Goal: Transaction & Acquisition: Purchase product/service

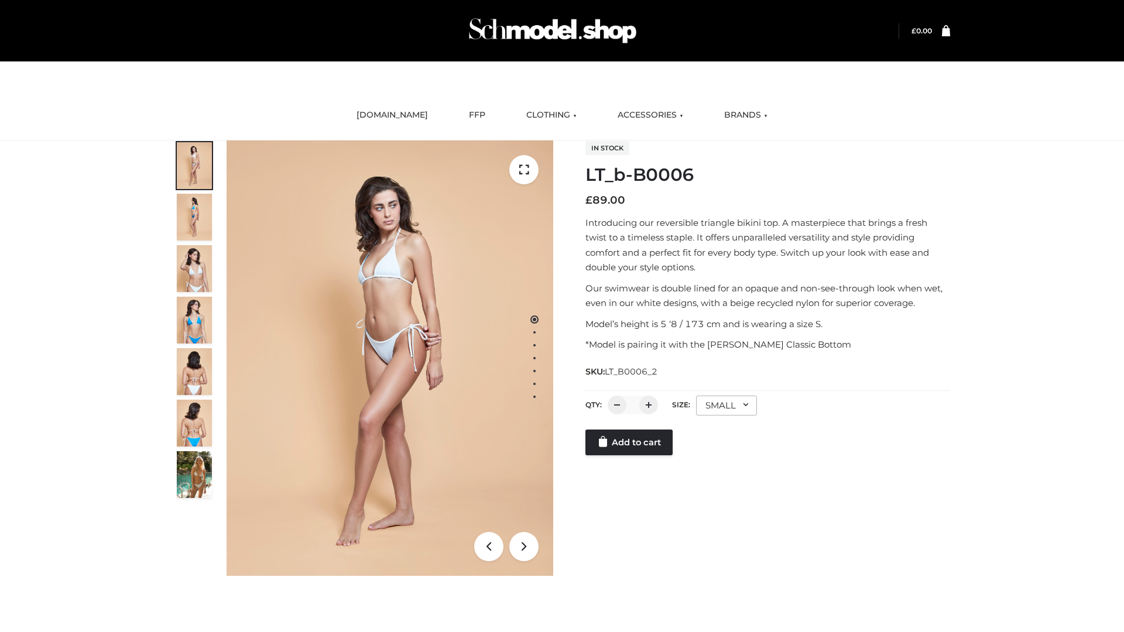
click at [630, 455] on link "Add to cart" at bounding box center [628, 443] width 87 height 26
